Goal: Task Accomplishment & Management: Use online tool/utility

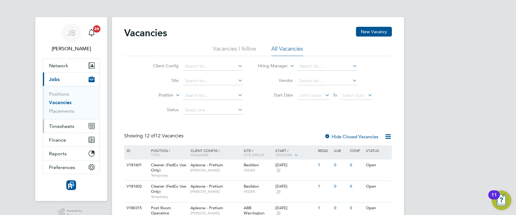
click at [65, 124] on span "Timesheets" at bounding box center [61, 126] width 25 height 6
click at [68, 126] on span "Timesheets" at bounding box center [61, 126] width 25 height 6
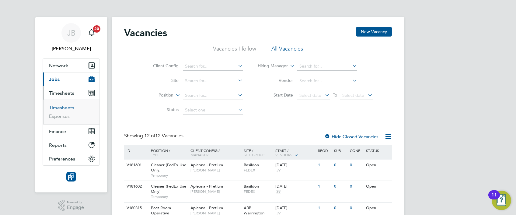
click at [70, 107] on link "Timesheets" at bounding box center [61, 108] width 25 height 6
